Goal: Complete application form

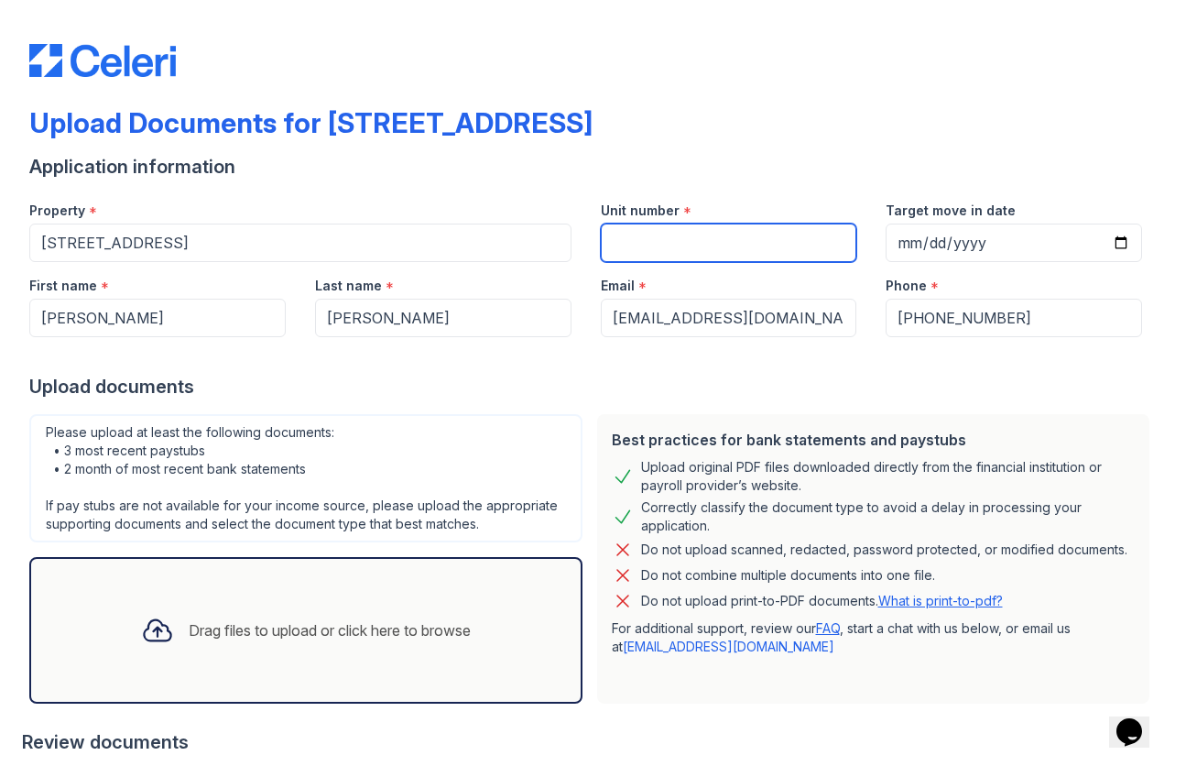
click at [673, 247] on input "Unit number" at bounding box center [729, 242] width 256 height 38
type input "3"
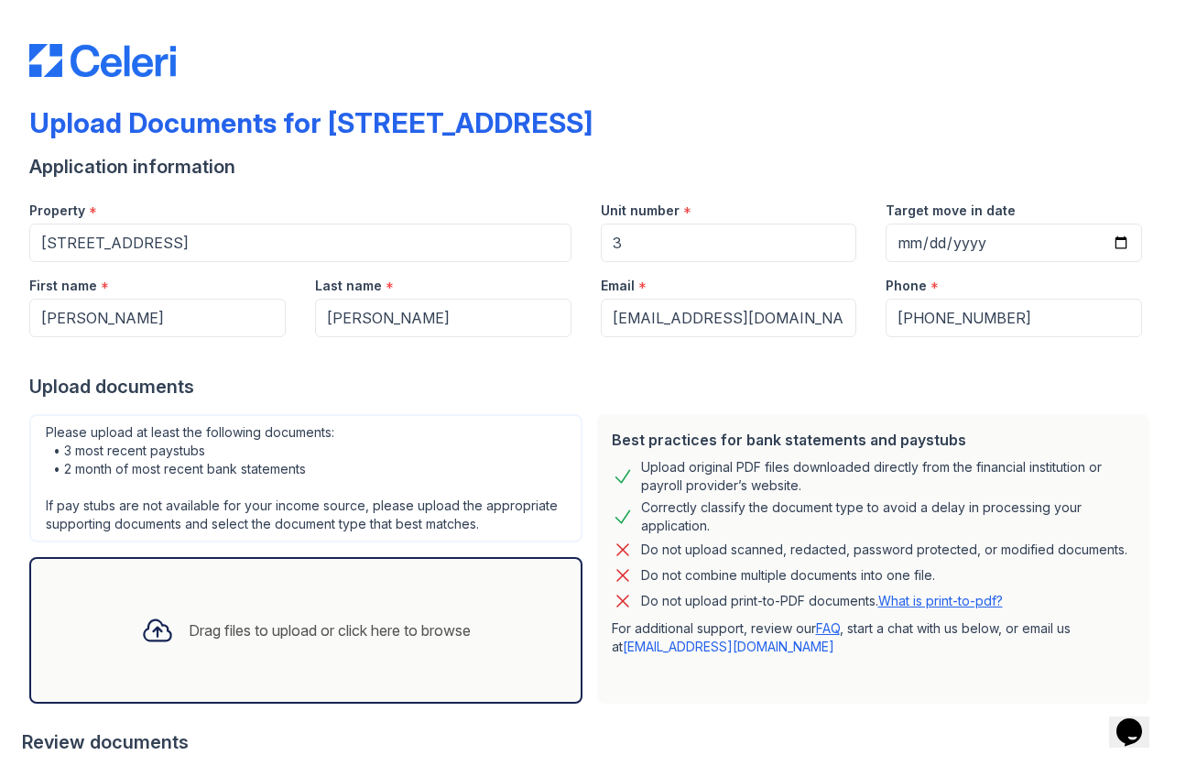
click at [580, 375] on div "Upload documents" at bounding box center [593, 387] width 1128 height 26
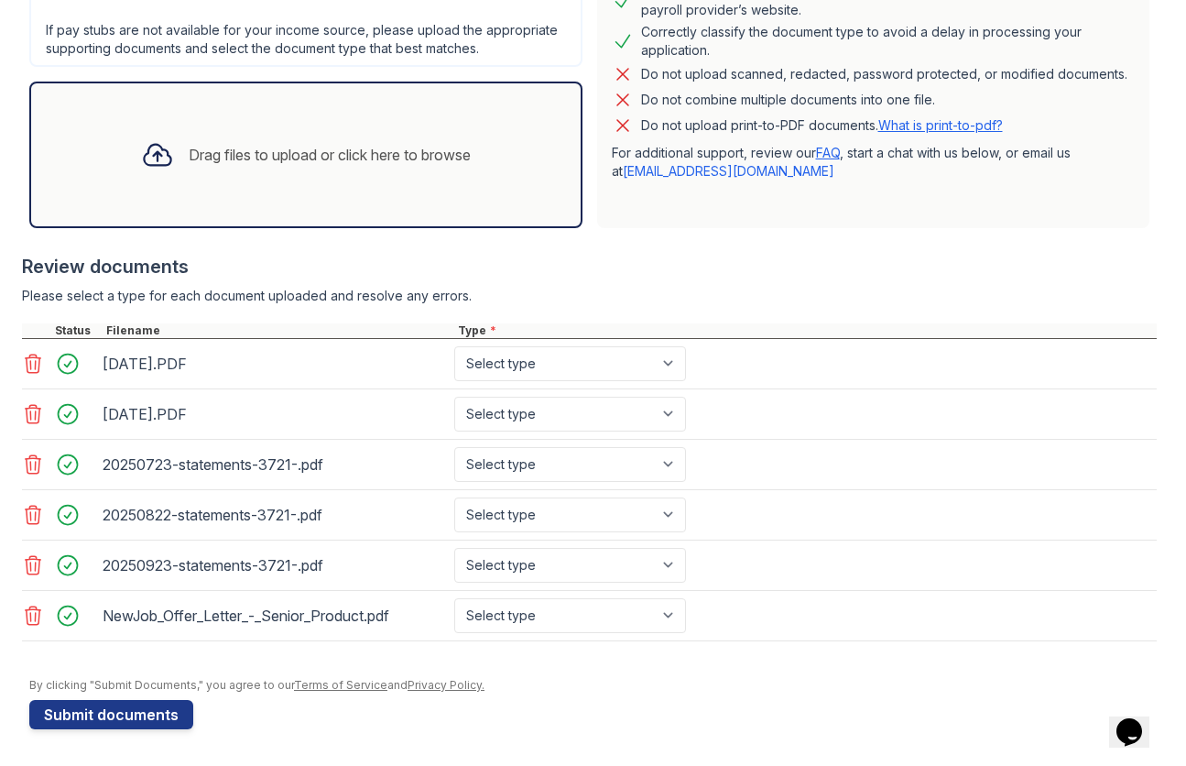
scroll to position [475, 0]
select select "paystub"
select select "bank_statement"
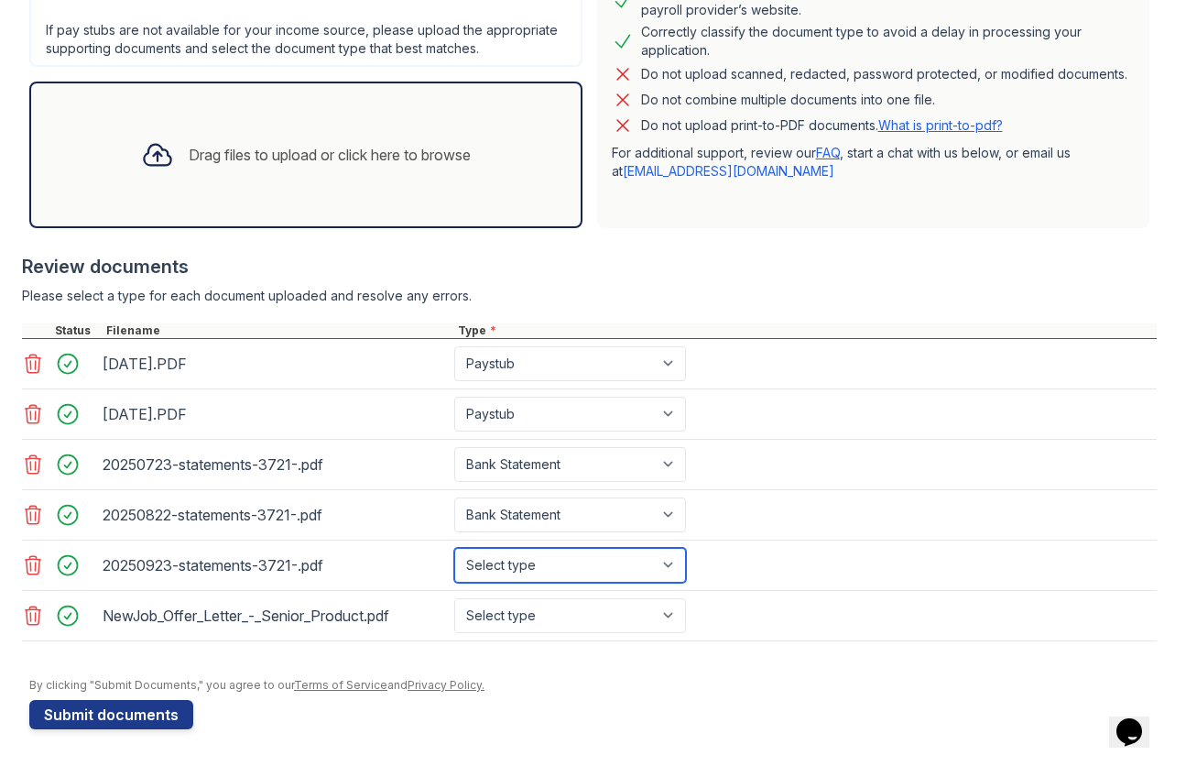
select select "bank_statement"
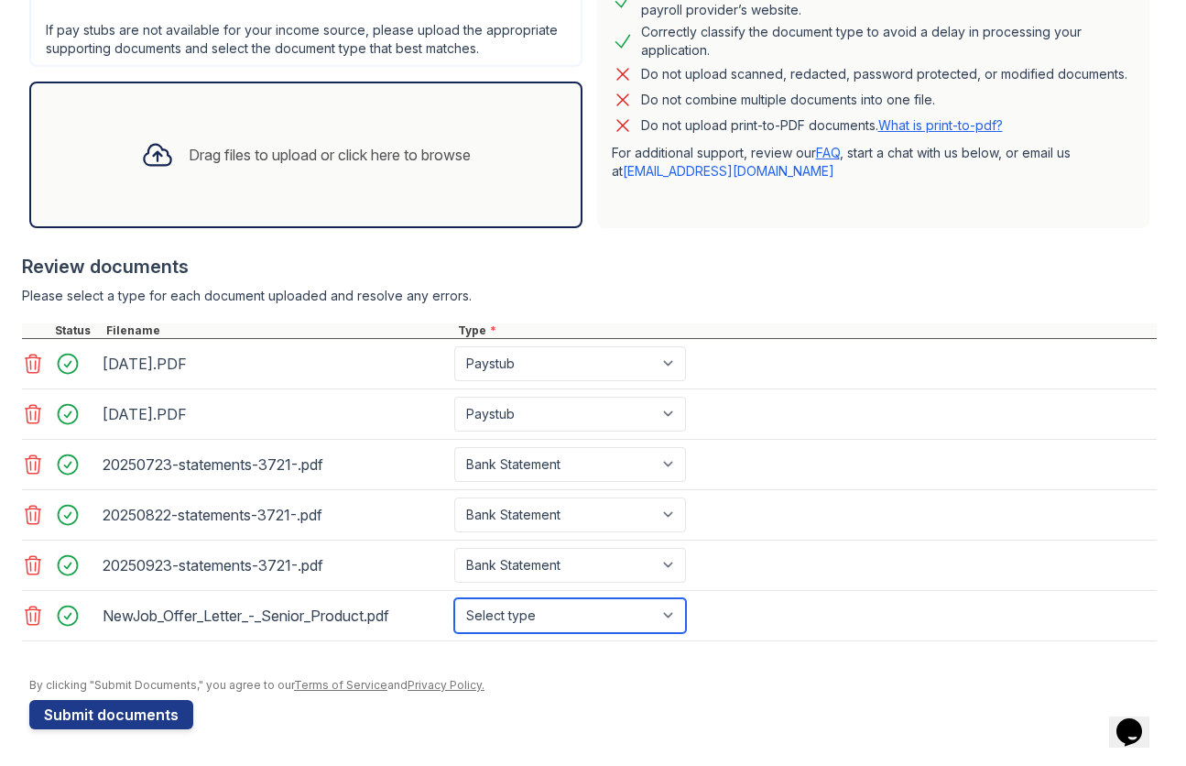
select select "offer_letter"
click at [146, 717] on button "Submit documents" at bounding box center [111, 714] width 164 height 29
